Goal: Task Accomplishment & Management: Manage account settings

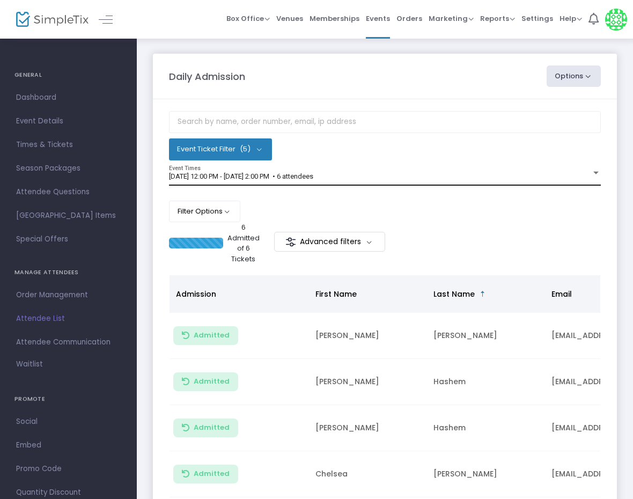
click at [371, 176] on div "[DATE] 12:00 PM - [DATE] 2:00 PM • 6 attendees" at bounding box center [380, 177] width 422 height 8
click at [339, 182] on div "9/14/2025 @ 12:00 PM - 9/14/2025 @ 2:00 PM • 6 attendees Event Times" at bounding box center [385, 176] width 432 height 20
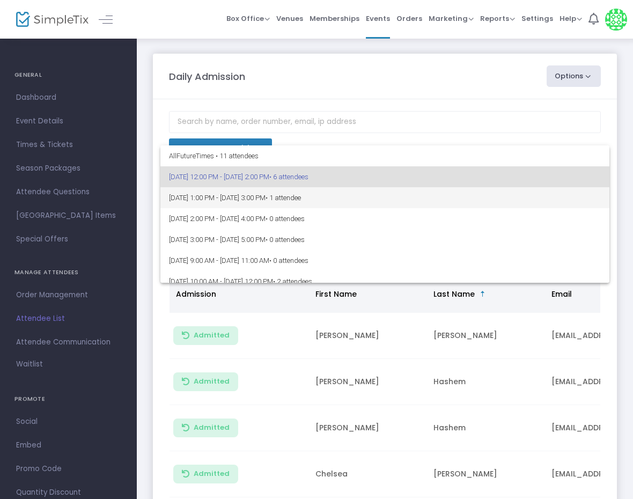
click at [367, 196] on span "9/14/2025 @ 1:00 PM - 9/14/2025 @ 3:00 PM • 1 attendee" at bounding box center [385, 197] width 432 height 21
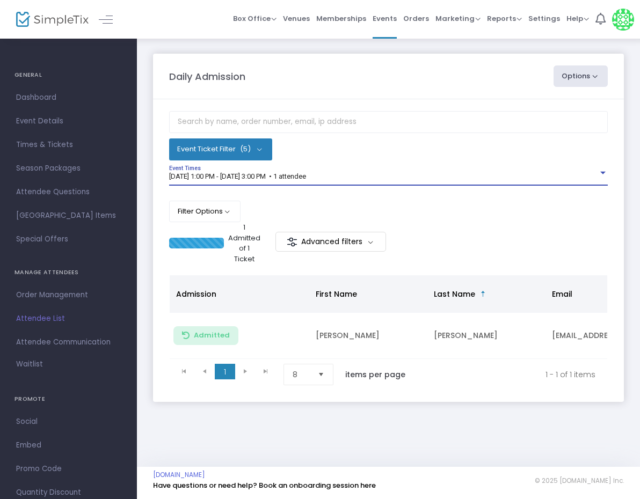
click at [413, 173] on div "9/14/2025 @ 1:00 PM - 9/14/2025 @ 3:00 PM • 1 attendee" at bounding box center [383, 177] width 429 height 8
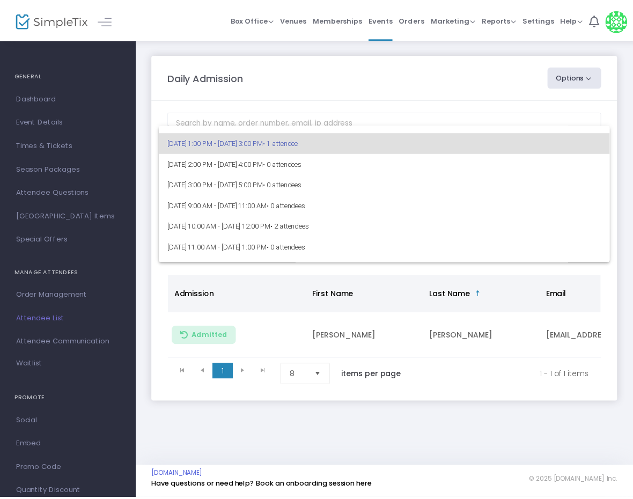
scroll to position [54, 0]
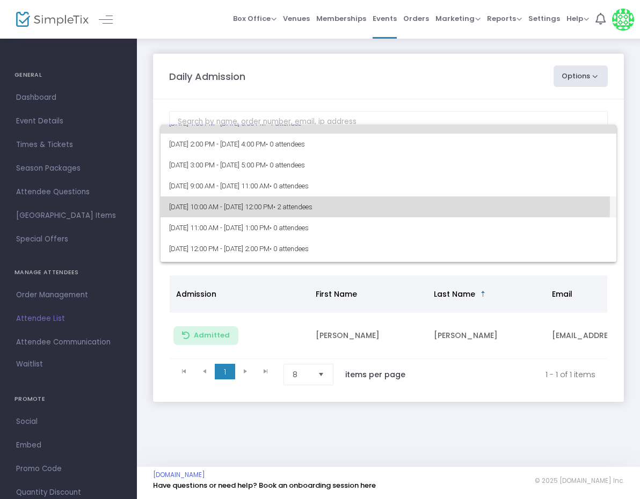
click at [371, 206] on span "9/15/2025 @ 10:00 AM - 9/15/2025 @ 12:00 PM • 2 attendees" at bounding box center [388, 206] width 438 height 21
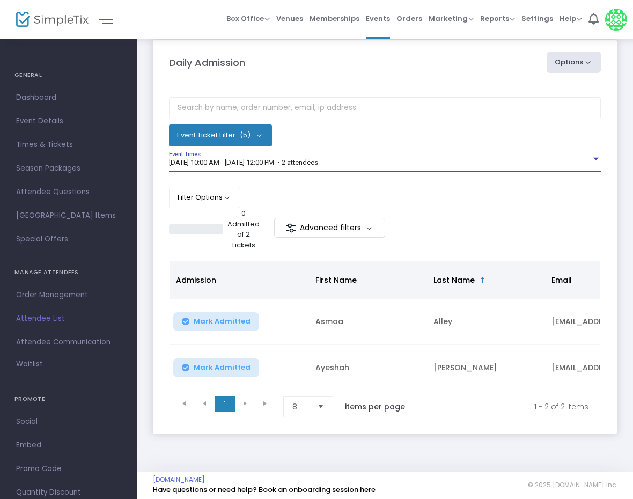
scroll to position [26, 0]
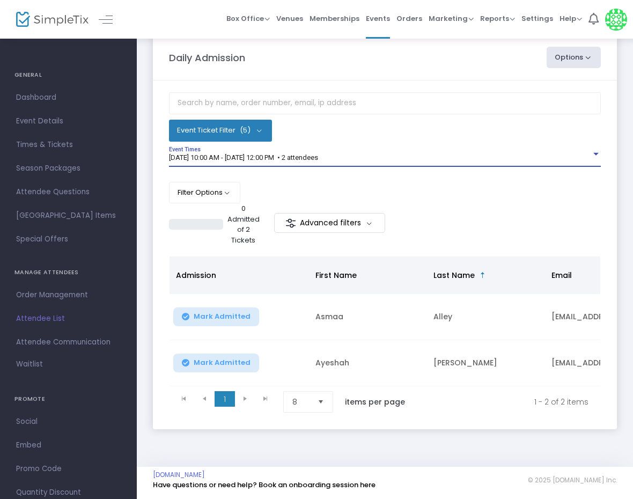
click at [394, 154] on div "9/15/2025 @ 10:00 AM - 9/15/2025 @ 12:00 PM • 2 attendees" at bounding box center [380, 158] width 422 height 8
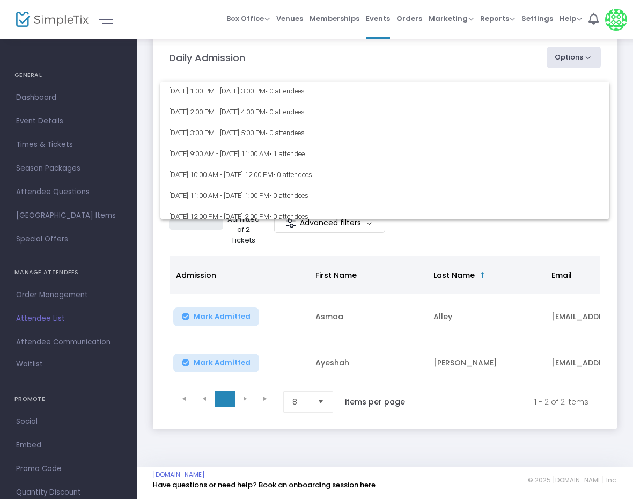
scroll to position [229, 0]
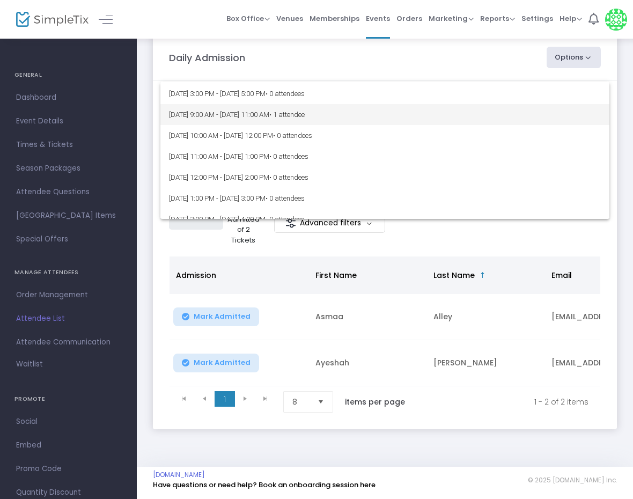
click at [305, 118] on span "• 1 attendee" at bounding box center [286, 115] width 35 height 8
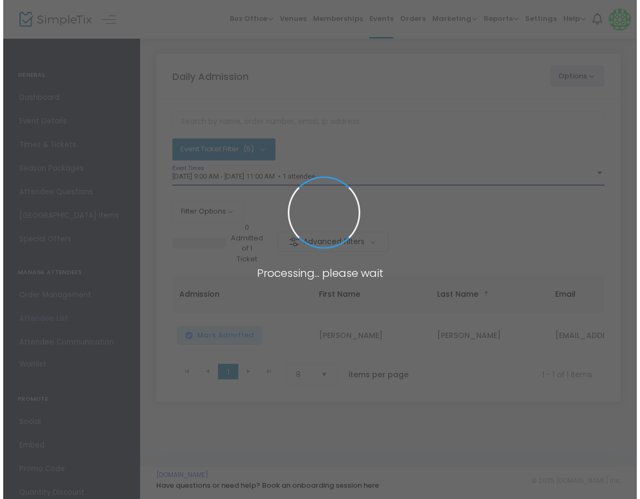
scroll to position [0, 0]
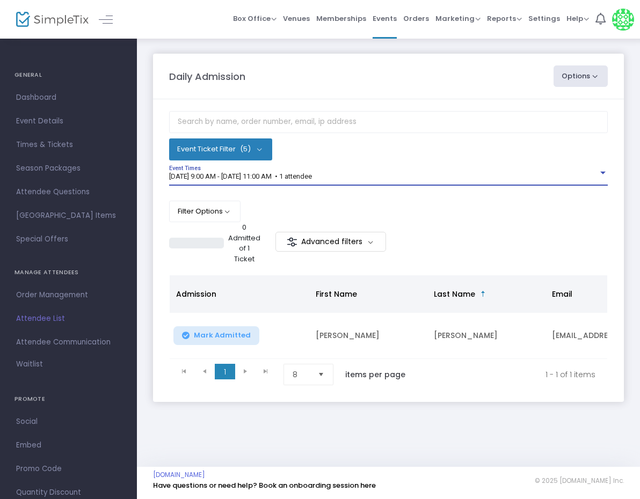
click at [402, 169] on div "9/16/2025 @ 9:00 AM - 9/16/2025 @ 11:00 AM • 1 attendee Event Times" at bounding box center [388, 176] width 438 height 20
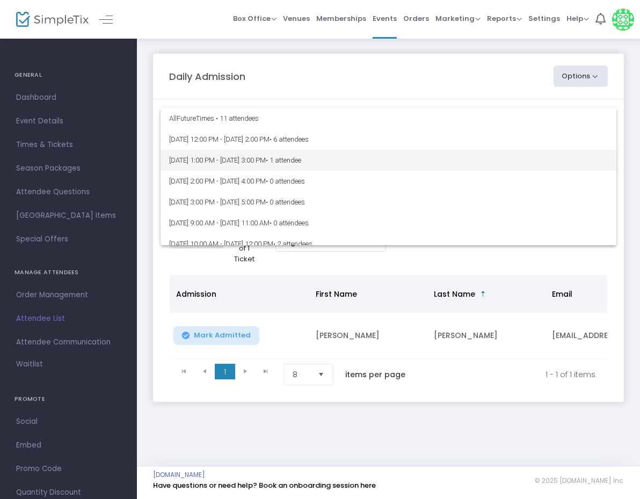
click at [364, 163] on span "9/14/2025 @ 1:00 PM - 9/14/2025 @ 3:00 PM • 1 attendee" at bounding box center [388, 160] width 438 height 21
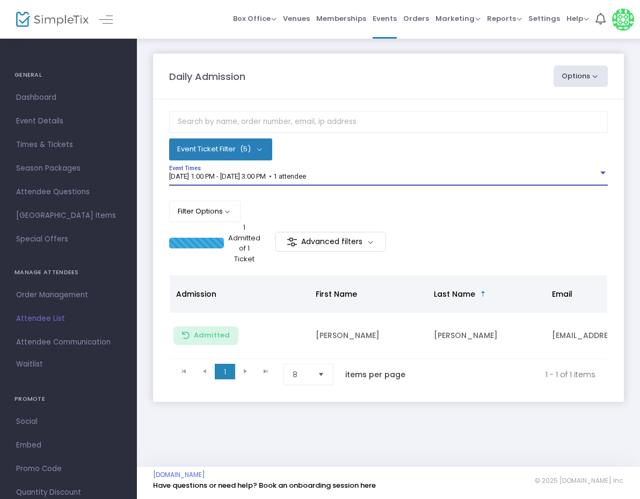
click at [358, 173] on div "9/14/2025 @ 1:00 PM - 9/14/2025 @ 3:00 PM • 1 attendee" at bounding box center [383, 177] width 429 height 8
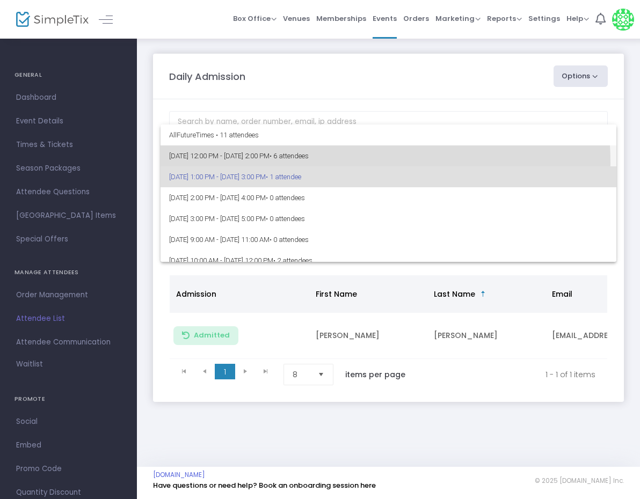
click at [334, 162] on span "9/14/2025 @ 12:00 PM - 9/14/2025 @ 2:00 PM • 6 attendees" at bounding box center [388, 155] width 438 height 21
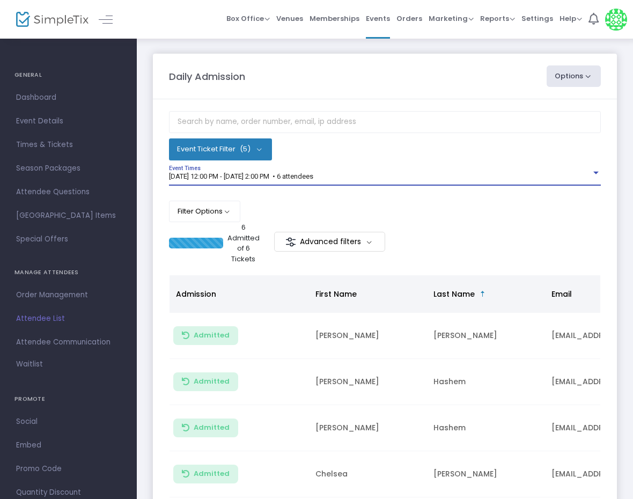
scroll to position [211, 0]
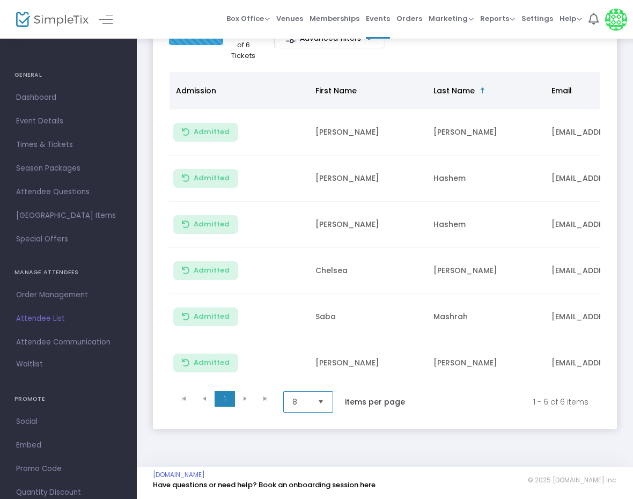
click at [303, 398] on span "8" at bounding box center [300, 402] width 17 height 11
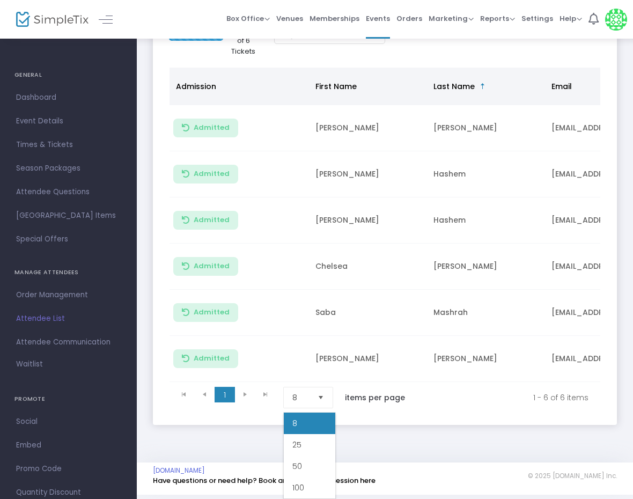
click at [415, 417] on m-panel-content "Event Ticket Filter (5) Select All First Child Open Play Additional Child Open …" at bounding box center [385, 158] width 464 height 533
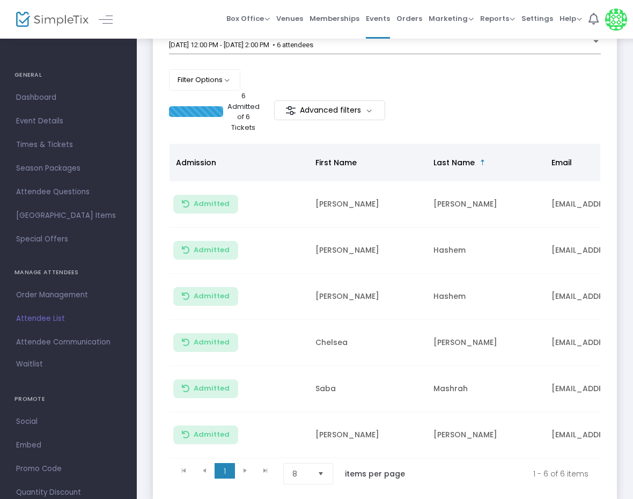
scroll to position [50, 0]
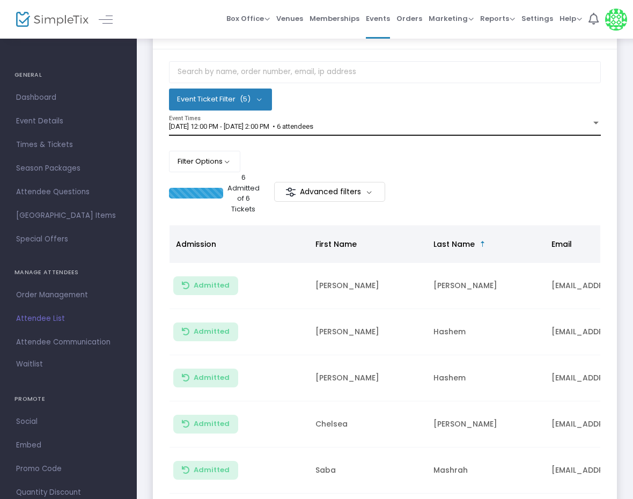
click at [334, 131] on div "9/14/2025 @ 12:00 PM - 9/14/2025 @ 2:00 PM • 6 attendees Event Times" at bounding box center [385, 126] width 432 height 20
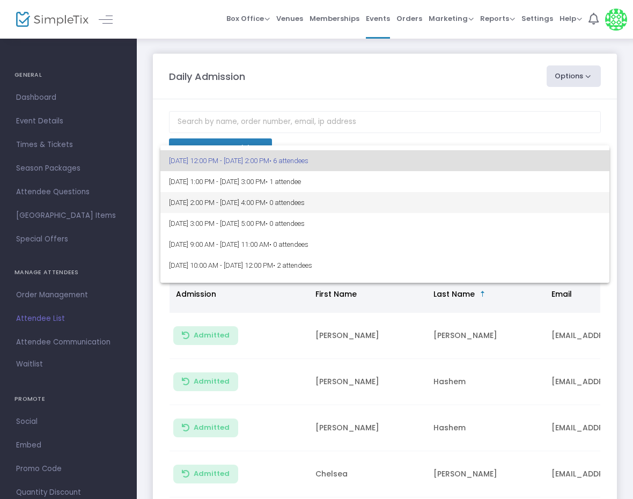
scroll to position [0, 0]
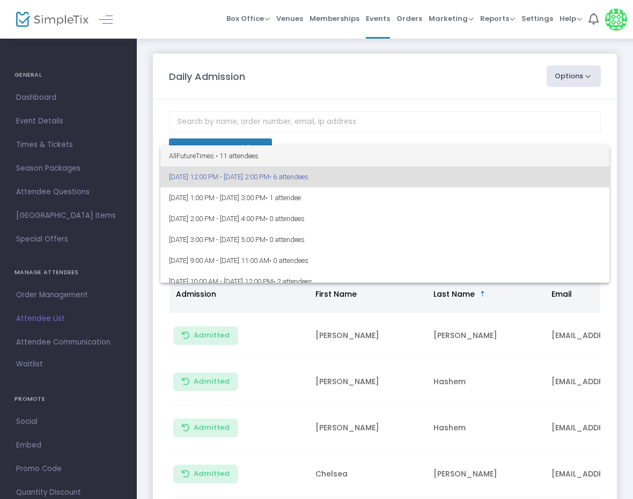
click at [278, 155] on span "All Future Times • 11 attendees" at bounding box center [385, 155] width 432 height 21
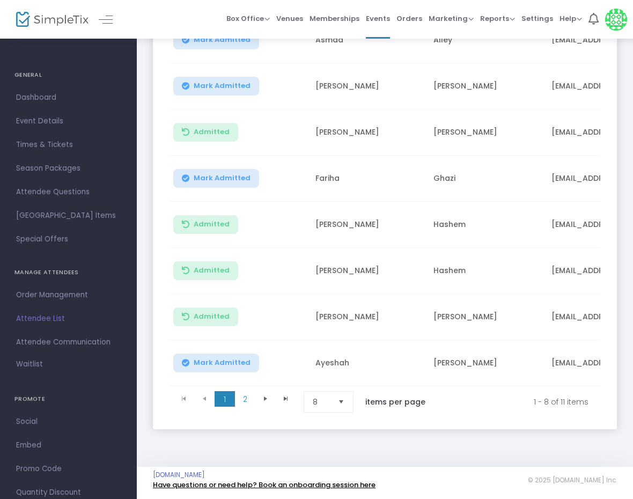
scroll to position [303, 0]
click at [246, 393] on span "2" at bounding box center [245, 399] width 20 height 16
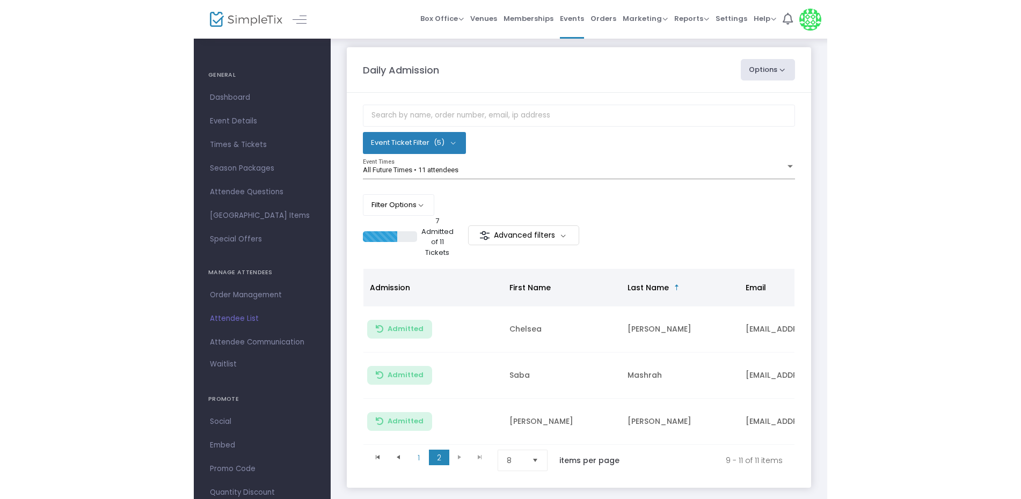
scroll to position [0, 0]
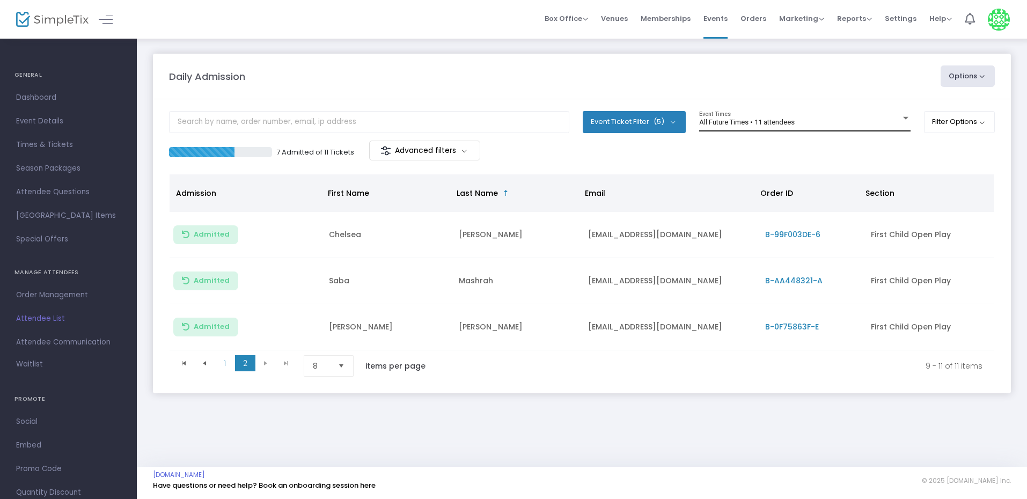
click at [639, 124] on span "All Future Times • 11 attendees" at bounding box center [747, 122] width 96 height 8
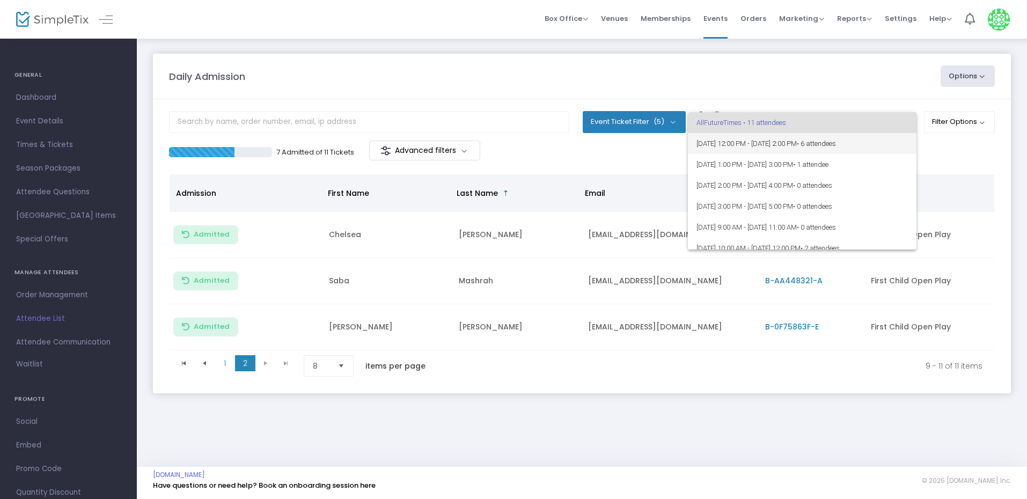
click at [639, 146] on span "• 6 attendees" at bounding box center [816, 144] width 39 height 8
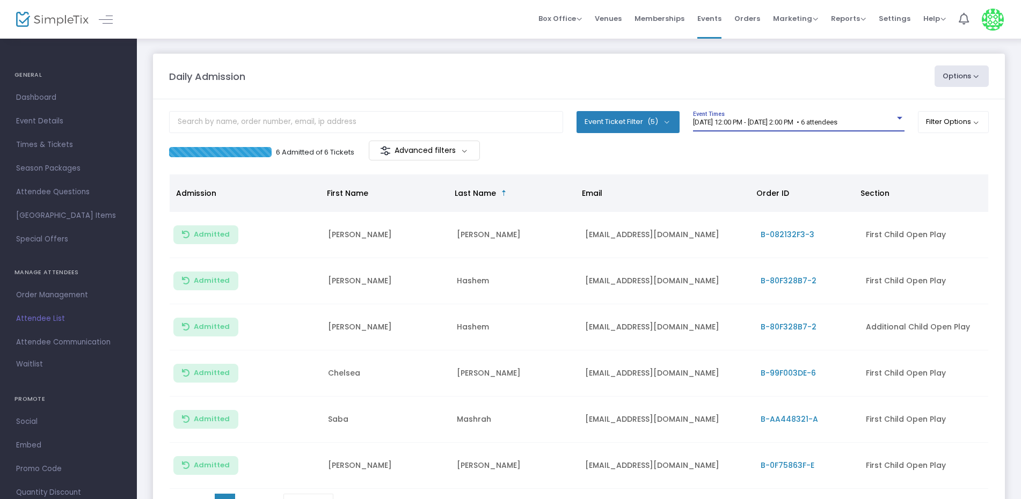
scroll to position [106, 0]
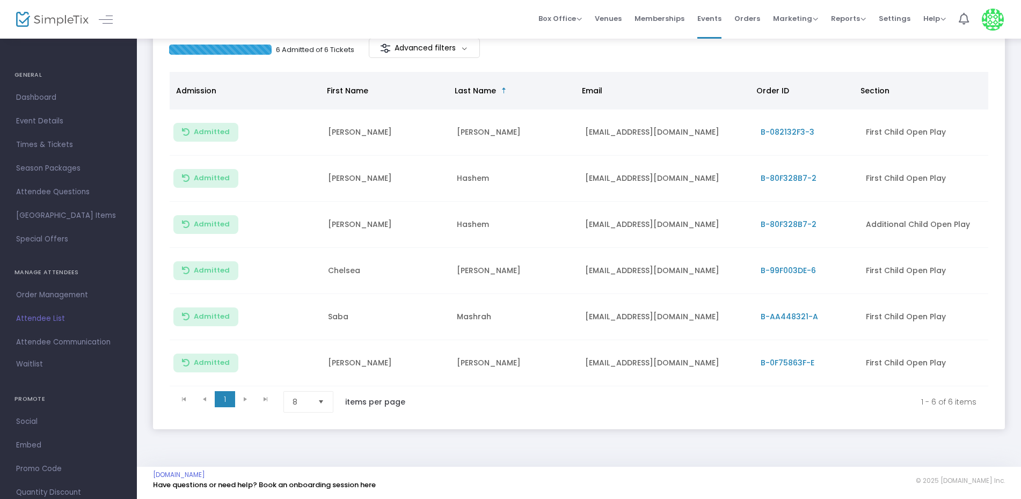
click at [244, 397] on kendo-pager-next-buttons at bounding box center [255, 401] width 41 height 21
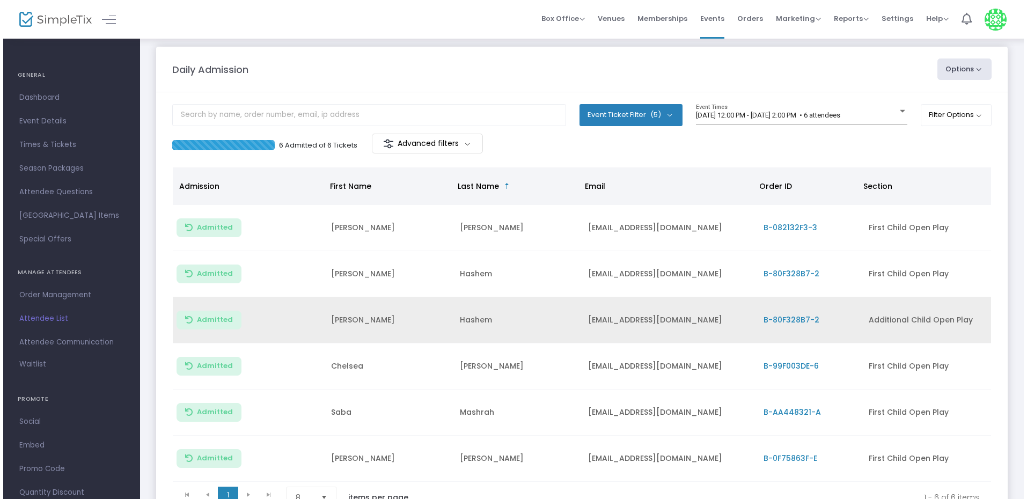
scroll to position [0, 0]
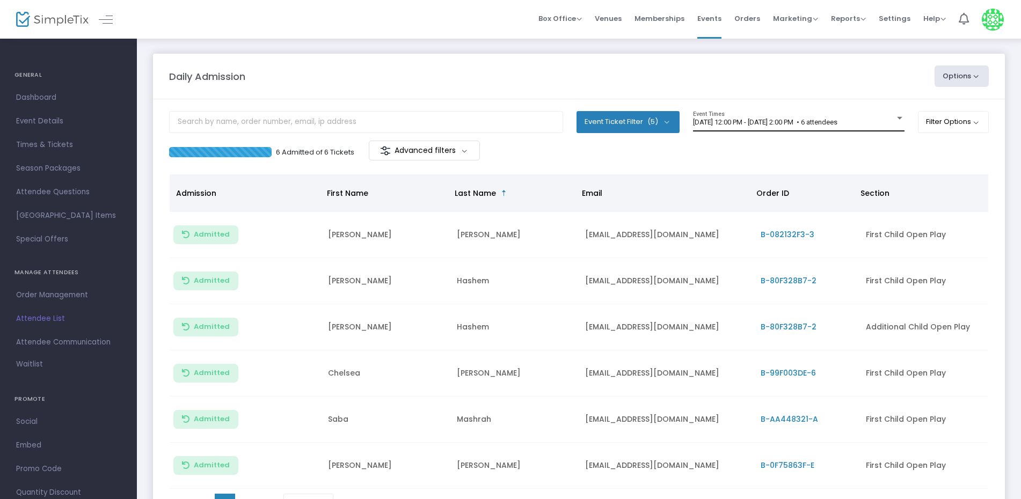
click at [639, 127] on div "9/14/2025 @ 12:00 PM - 9/14/2025 @ 2:00 PM • 6 attendees Event Times" at bounding box center [798, 121] width 211 height 20
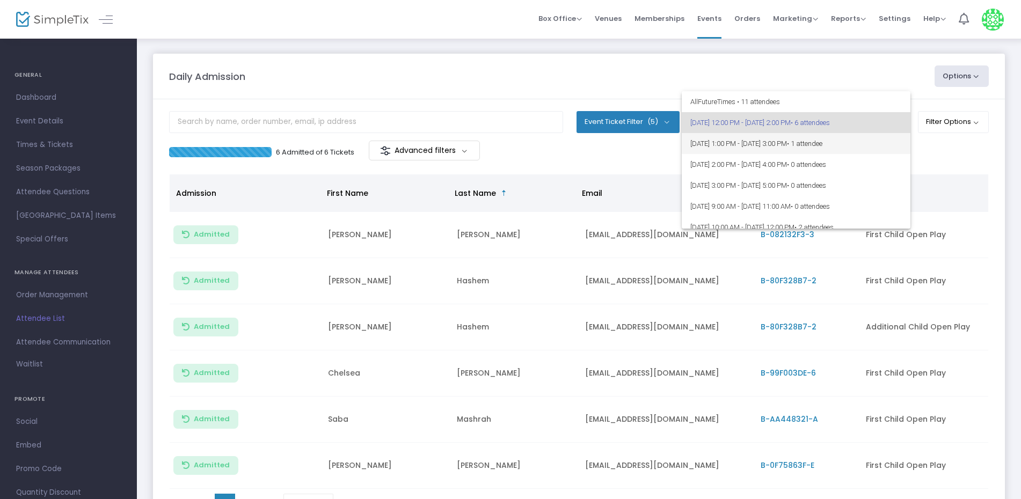
click at [639, 146] on span "9/14/2025 @ 1:00 PM - 9/14/2025 @ 3:00 PM • 1 attendee" at bounding box center [795, 143] width 211 height 21
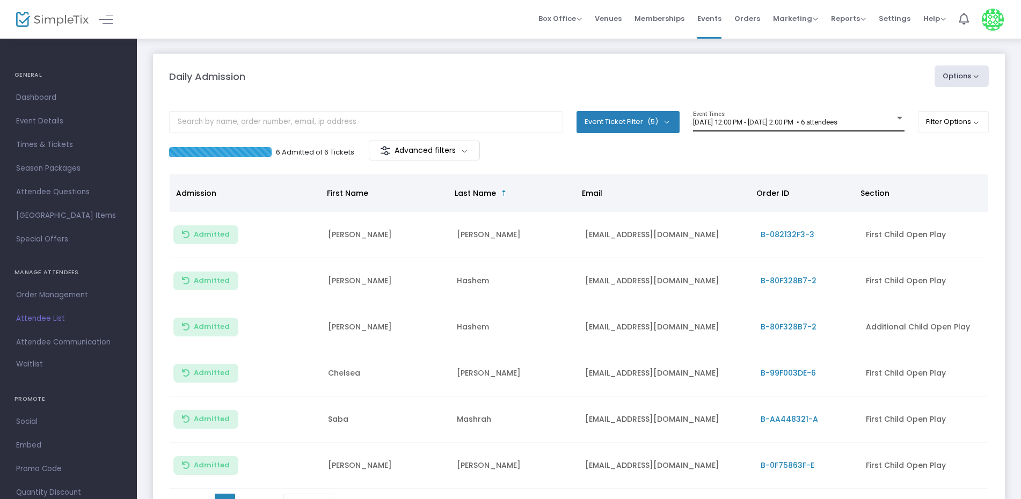
click at [861, 129] on div "9/14/2025 @ 12:00 PM - 9/14/2025 @ 2:00 PM • 6 attendees Event Times" at bounding box center [798, 121] width 211 height 20
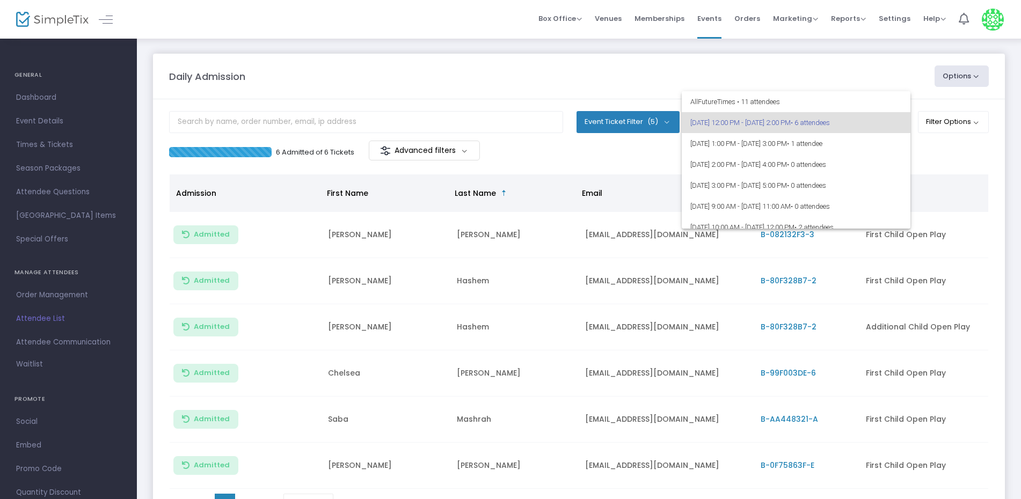
click at [965, 168] on div at bounding box center [510, 249] width 1021 height 499
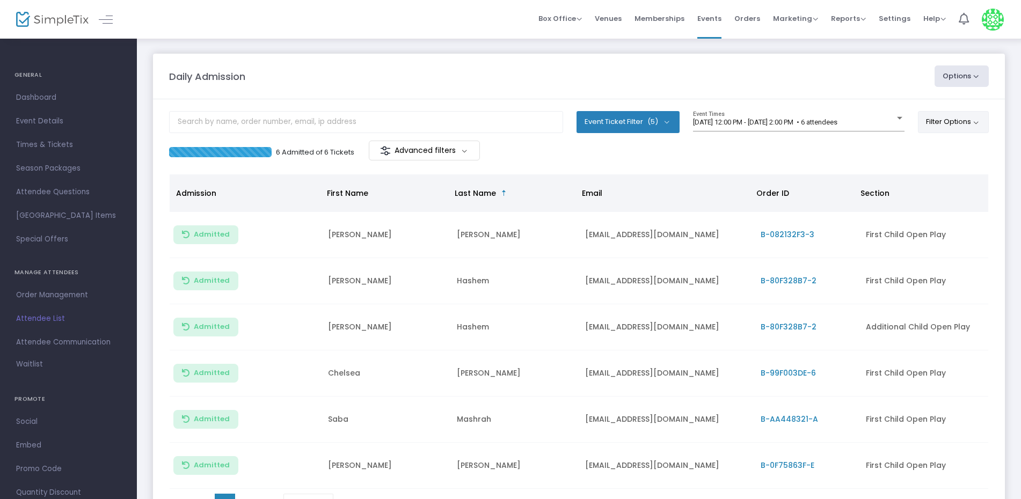
click at [936, 126] on button "Filter Options" at bounding box center [953, 121] width 71 height 21
click at [824, 155] on span at bounding box center [823, 152] width 13 height 13
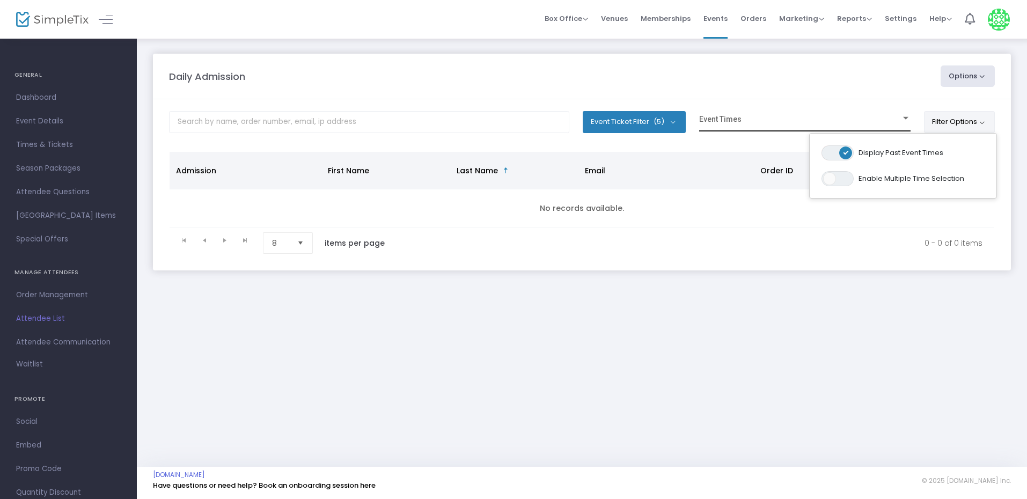
drag, startPoint x: 694, startPoint y: 156, endPoint x: 714, endPoint y: 128, distance: 34.2
click at [694, 156] on th "Email" at bounding box center [665, 171] width 175 height 38
click at [720, 119] on span at bounding box center [800, 123] width 202 height 8
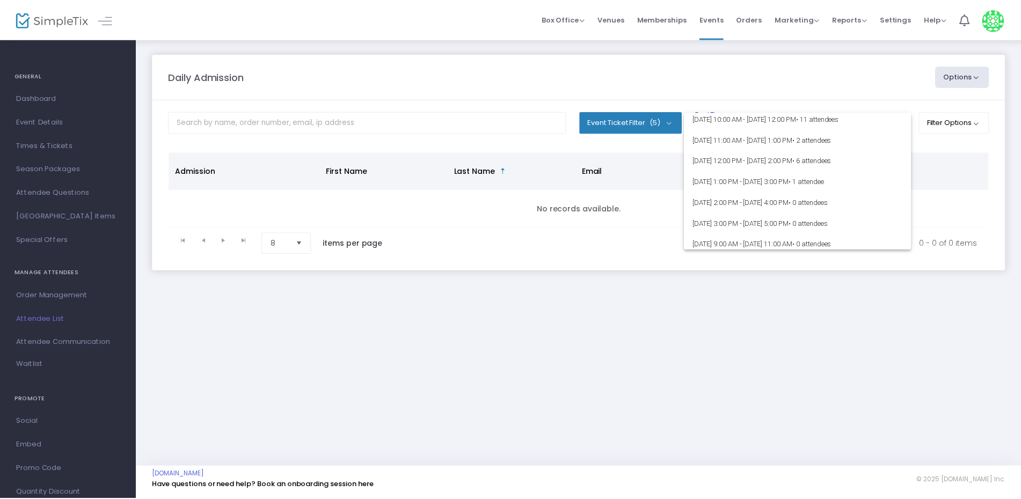
scroll to position [27679, 0]
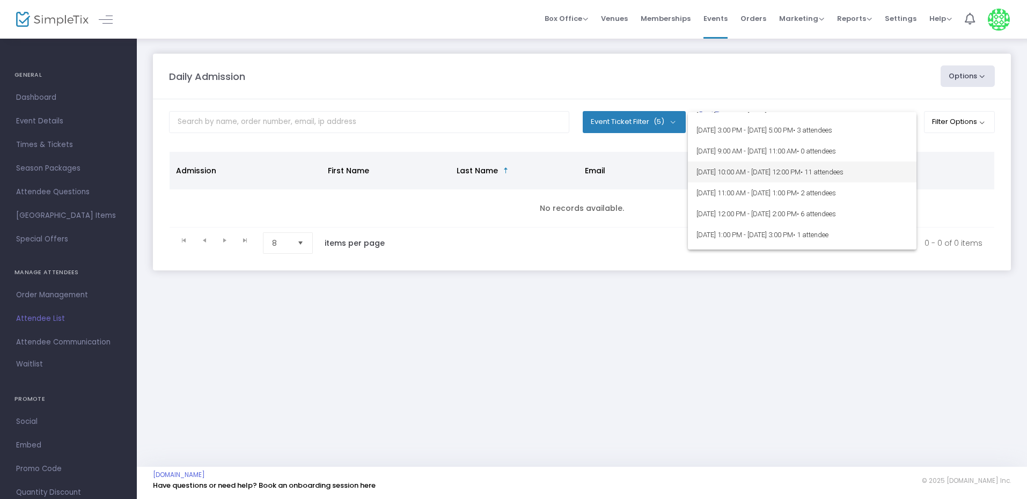
click at [753, 174] on span "9/14/2025 @ 10:00 AM - 9/14/2025 @ 12:00 PM • 11 attendees" at bounding box center [801, 172] width 211 height 21
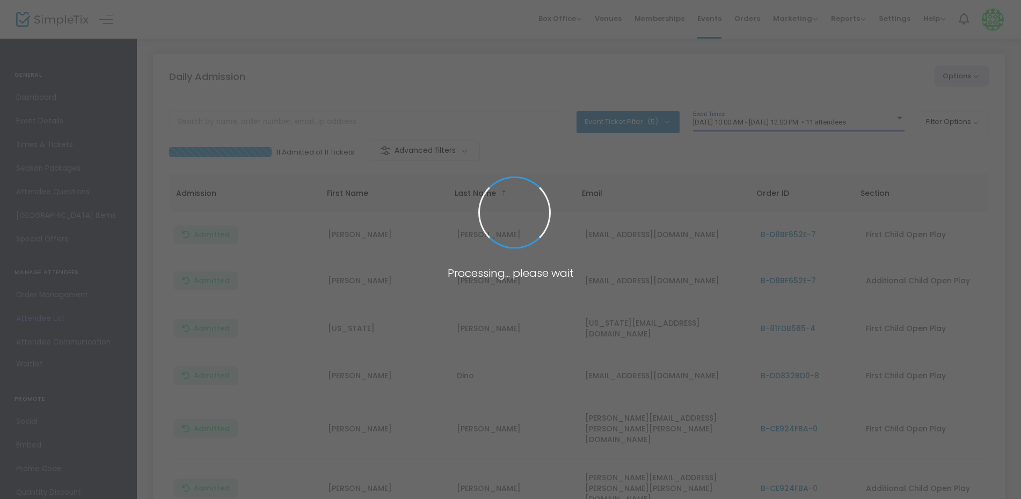
click at [745, 118] on span at bounding box center [510, 249] width 1021 height 499
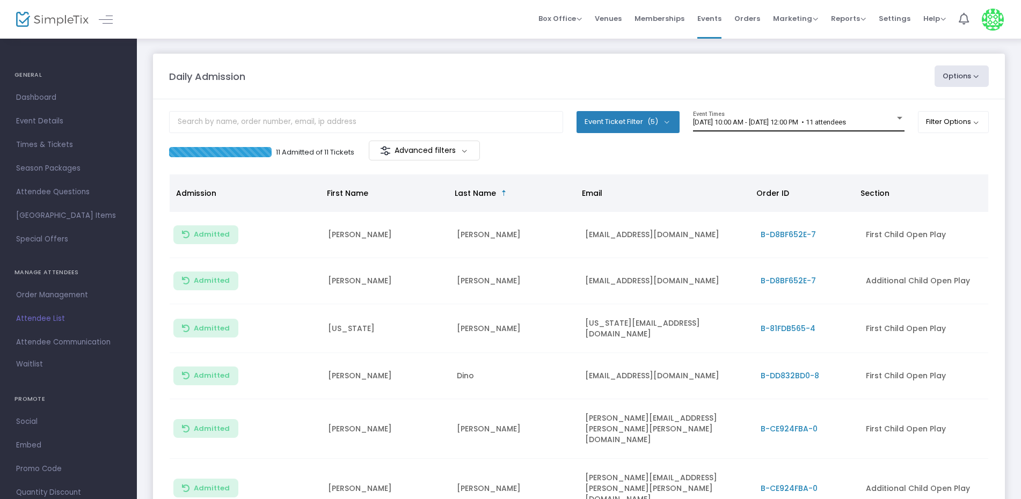
click at [743, 120] on span "9/14/2025 @ 10:00 AM - 9/14/2025 @ 12:00 PM • 11 attendees" at bounding box center [769, 122] width 153 height 8
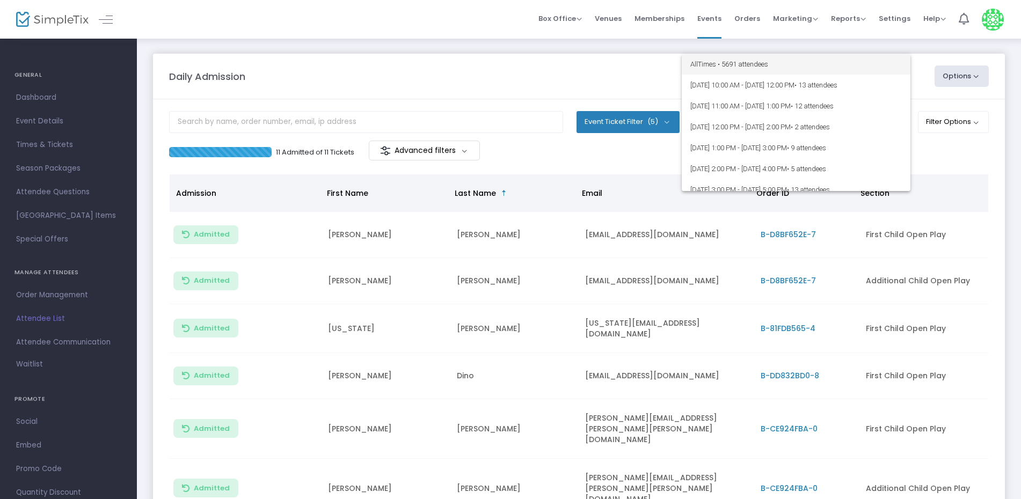
scroll to position [27670, 0]
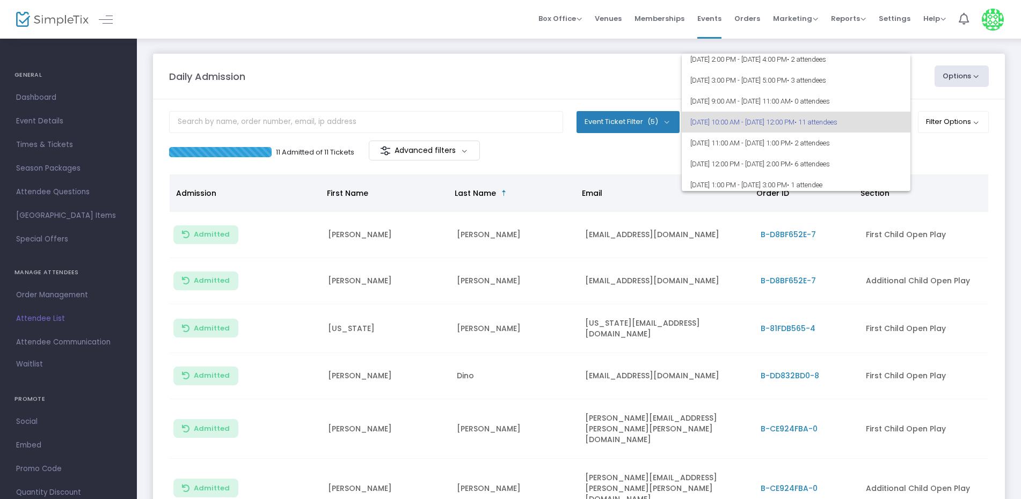
click at [752, 116] on span "9/14/2025 @ 10:00 AM - 9/14/2025 @ 12:00 PM • 11 attendees" at bounding box center [795, 122] width 211 height 21
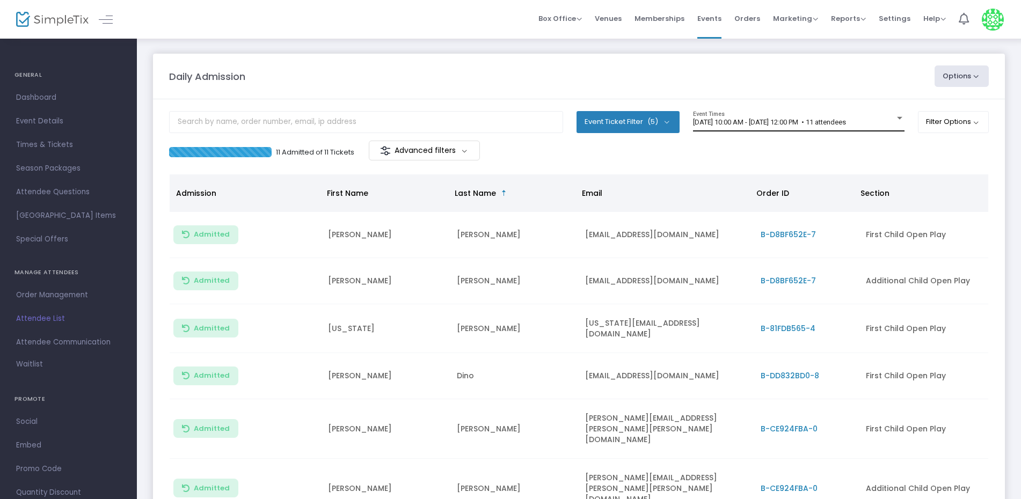
click at [751, 127] on div "9/14/2025 @ 10:00 AM - 9/14/2025 @ 12:00 PM • 11 attendees Event Times" at bounding box center [798, 121] width 211 height 20
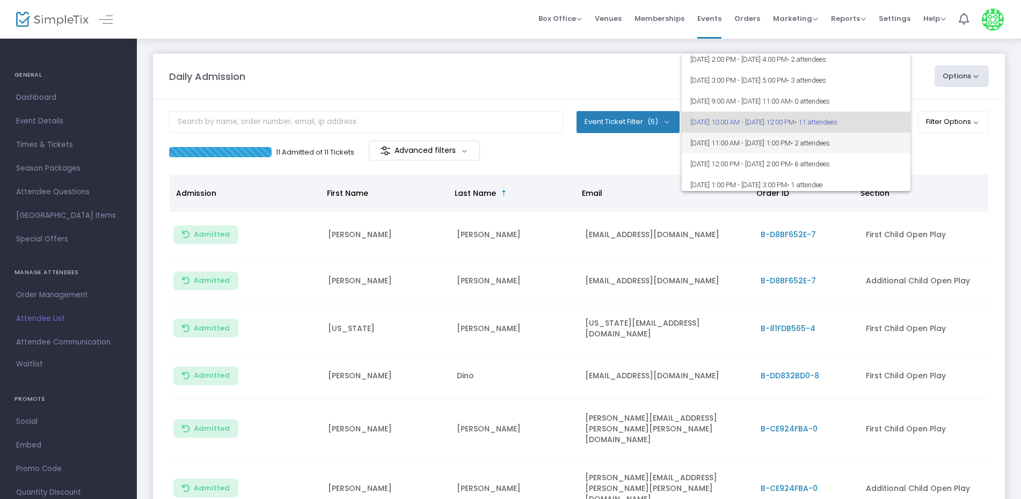
click at [748, 148] on span "9/14/2025 @ 11:00 AM - 9/14/2025 @ 1:00 PM • 2 attendees" at bounding box center [795, 143] width 211 height 21
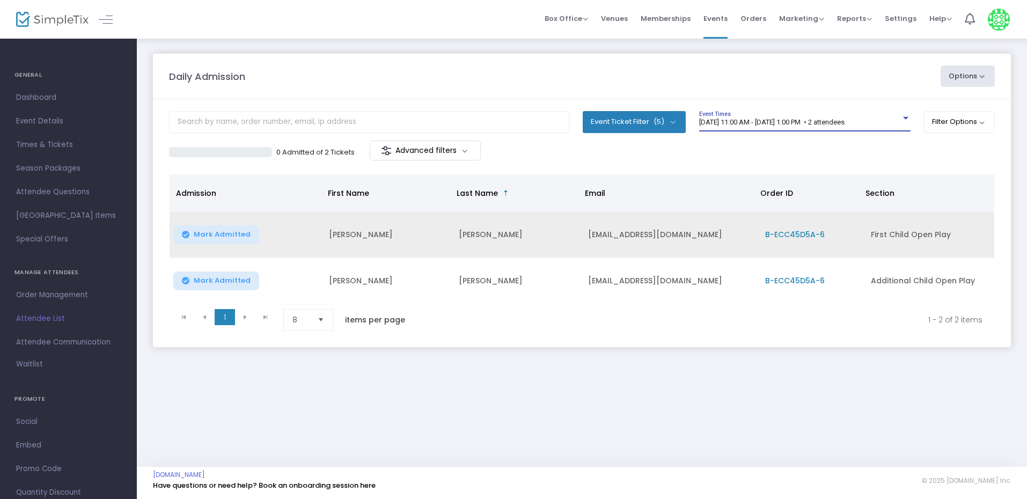
click at [234, 232] on span "Mark Admitted" at bounding box center [222, 234] width 57 height 9
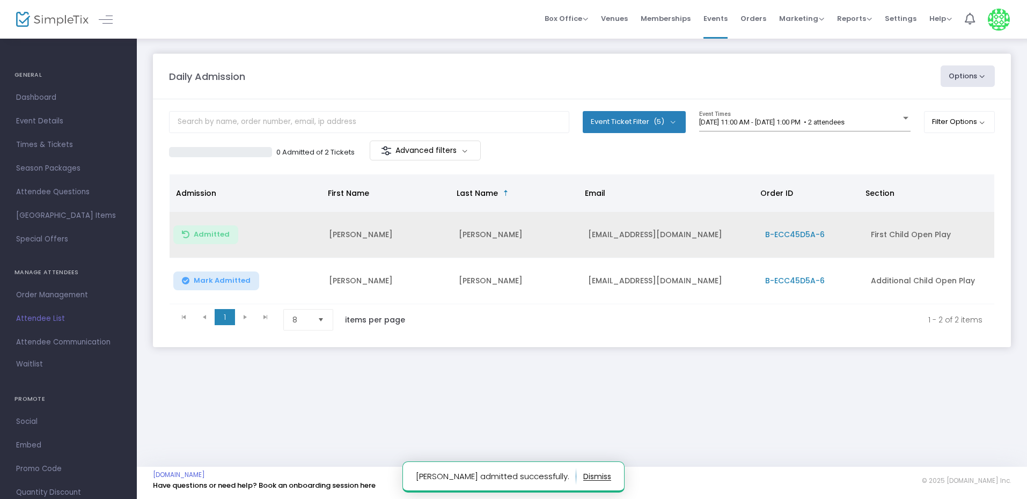
click at [234, 276] on span "Mark Admitted" at bounding box center [222, 280] width 57 height 9
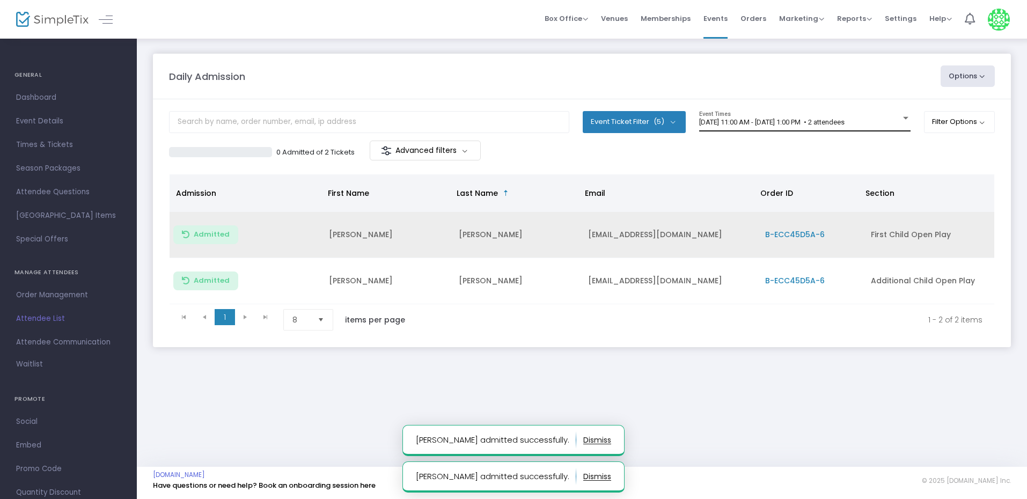
click at [782, 122] on span "9/14/2025 @ 11:00 AM - 9/14/2025 @ 1:00 PM • 2 attendees" at bounding box center [771, 122] width 145 height 8
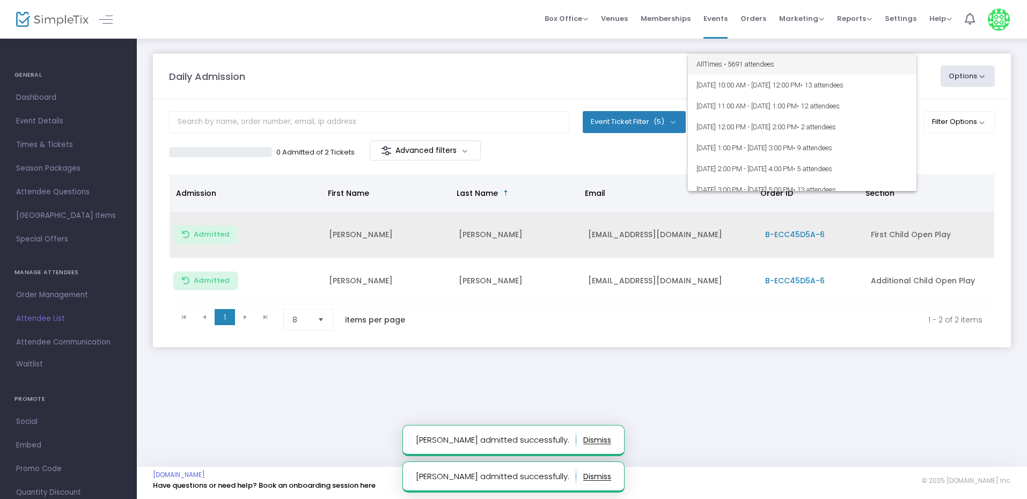
scroll to position [27691, 0]
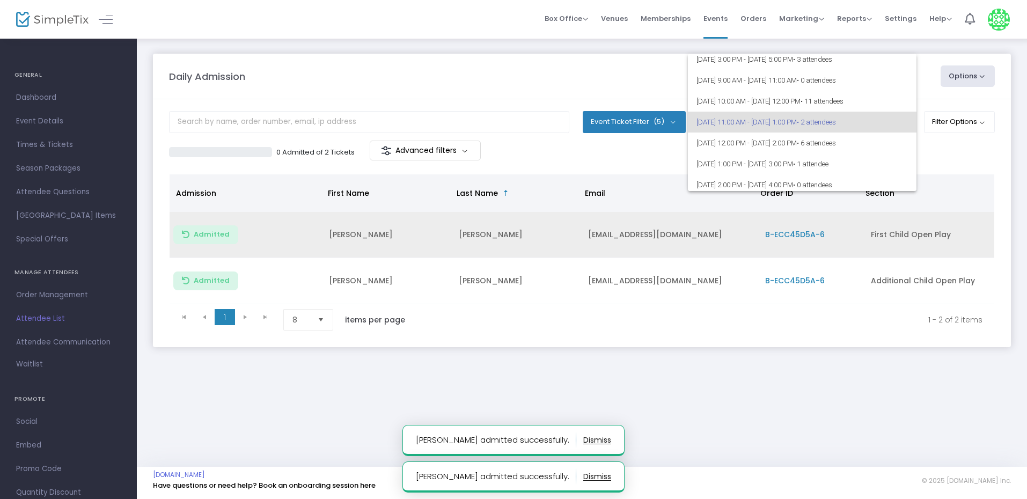
click at [956, 123] on div at bounding box center [513, 249] width 1027 height 499
click at [934, 129] on button "Filter Options" at bounding box center [959, 121] width 71 height 21
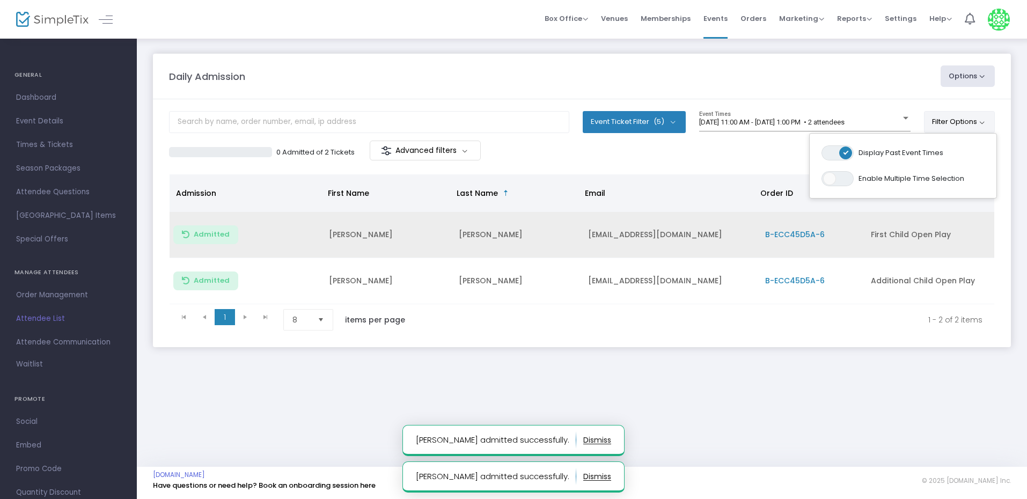
click at [842, 157] on span at bounding box center [845, 152] width 13 height 13
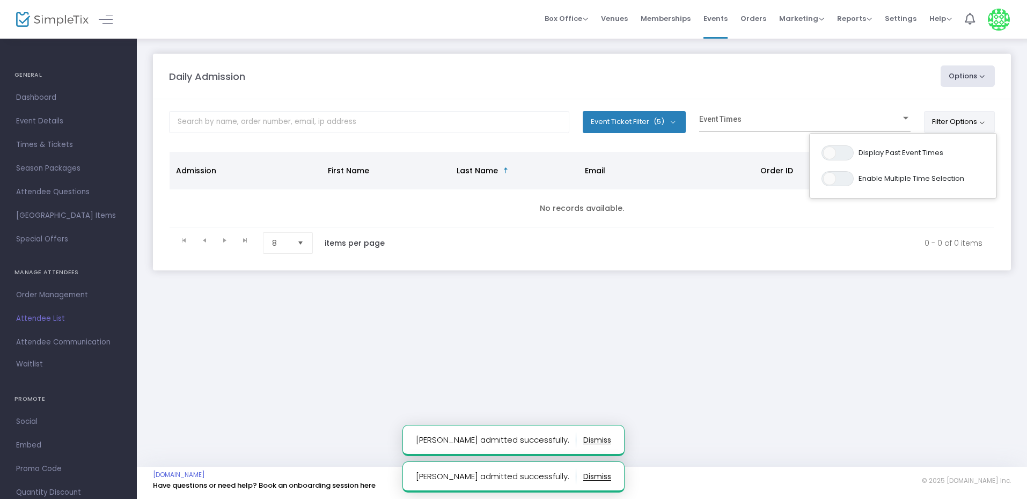
click at [698, 163] on body "Processing... please wait Mark admitted successfully. Mark admitted successfull…" at bounding box center [513, 249] width 1027 height 499
click at [714, 131] on div "Event Times" at bounding box center [804, 121] width 211 height 20
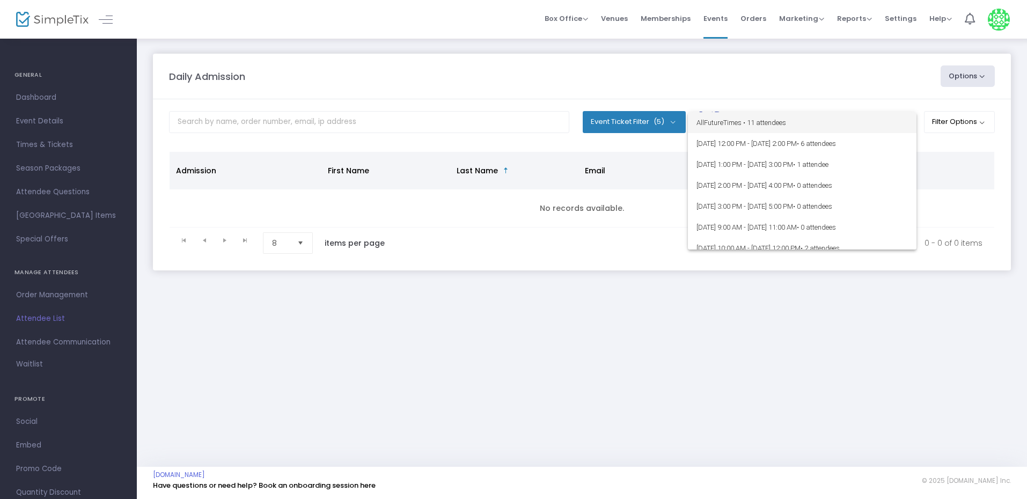
click at [668, 143] on div at bounding box center [513, 249] width 1027 height 499
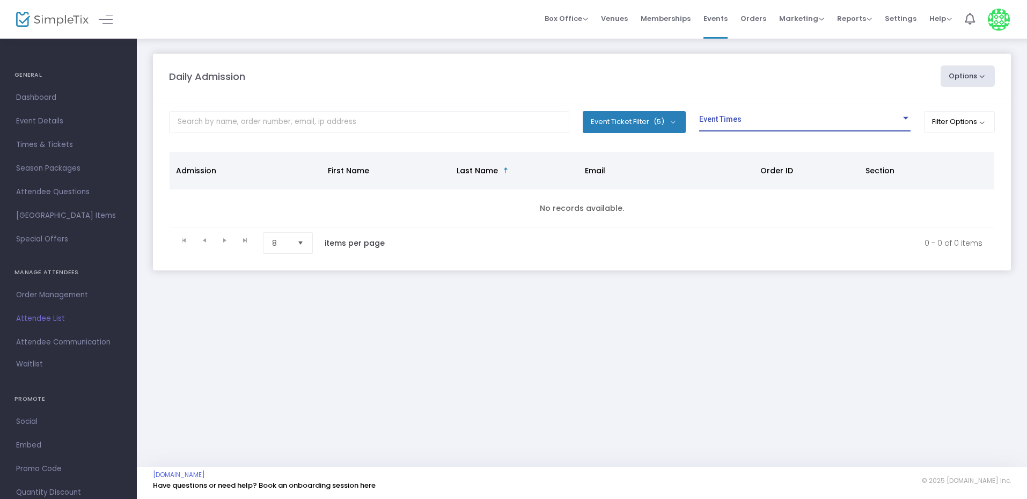
click at [759, 124] on span at bounding box center [800, 123] width 202 height 8
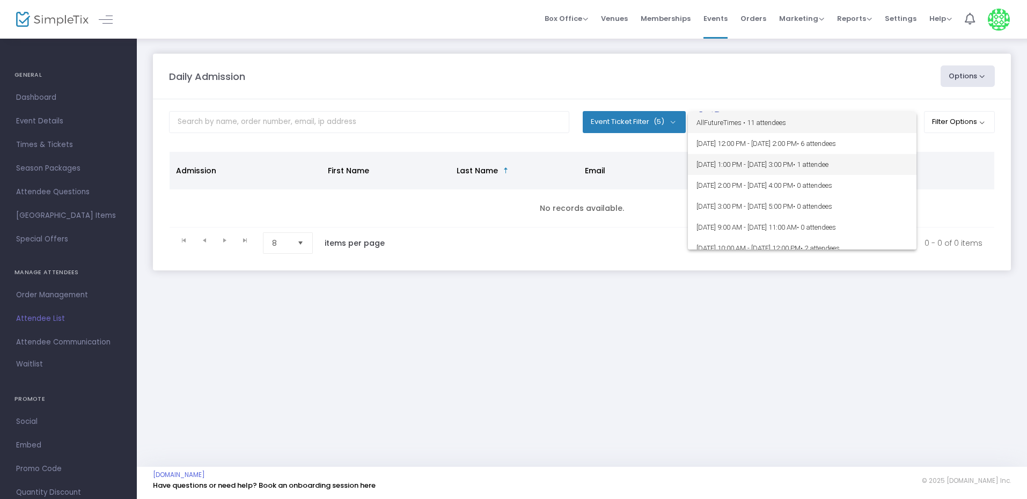
click at [747, 166] on span "9/14/2025 @ 1:00 PM - 9/14/2025 @ 3:00 PM • 1 attendee" at bounding box center [801, 164] width 211 height 21
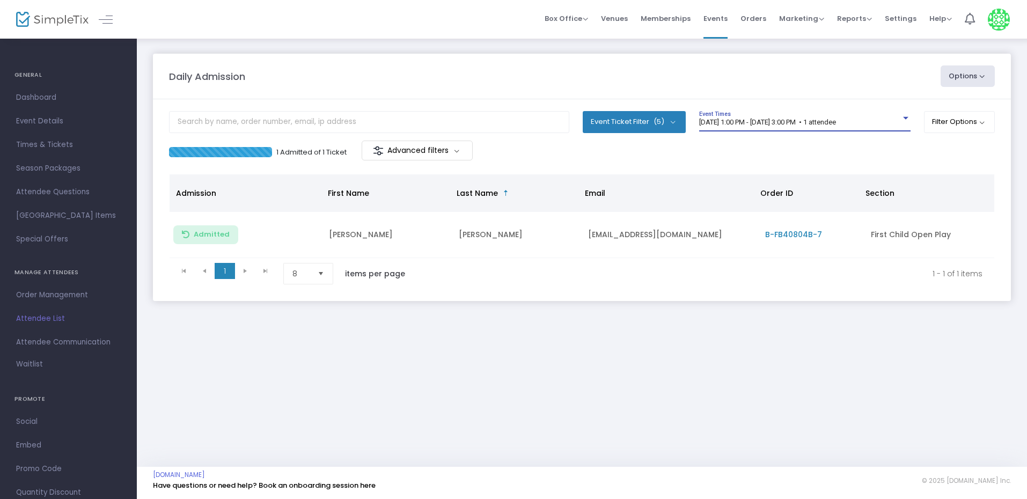
click at [589, 142] on div "1 Admitted of 1 Ticket Advanced filters" at bounding box center [582, 152] width 826 height 23
click at [836, 120] on span "9/14/2025 @ 1:00 PM - 9/14/2025 @ 3:00 PM • 1 attendee" at bounding box center [767, 122] width 137 height 8
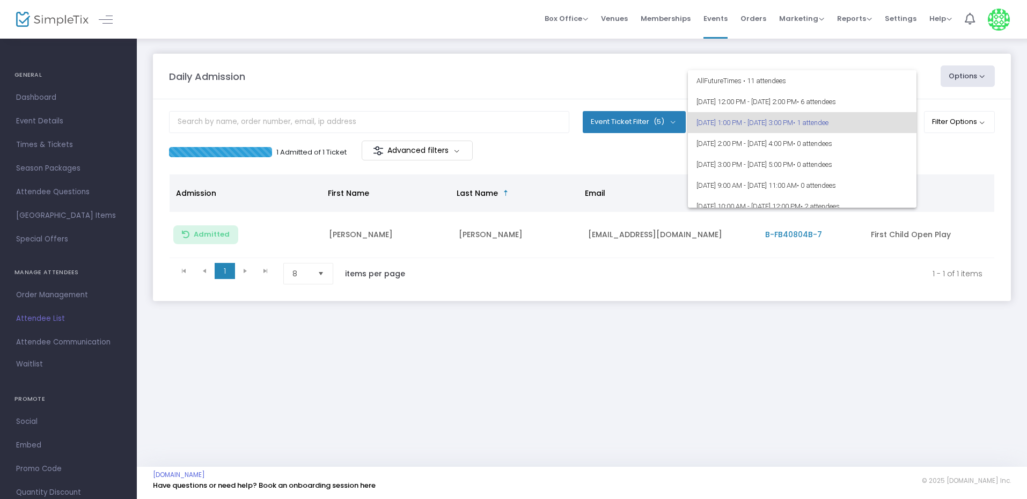
click at [592, 153] on div at bounding box center [513, 249] width 1027 height 499
